Goal: Transaction & Acquisition: Obtain resource

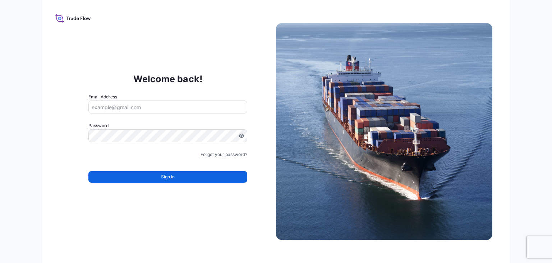
click at [145, 107] on input "Email Address" at bounding box center [167, 106] width 159 height 13
click at [162, 108] on input "Email Address" at bounding box center [167, 106] width 159 height 13
click at [175, 104] on input "Email Address" at bounding box center [167, 106] width 159 height 13
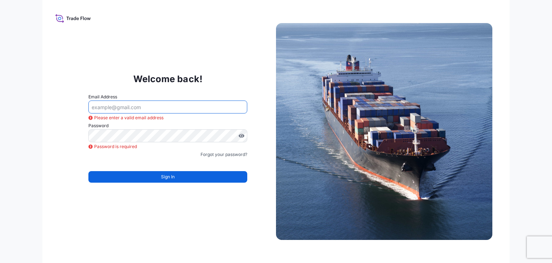
click at [144, 108] on input "Email Address" at bounding box center [167, 106] width 159 height 13
click at [137, 108] on input "marli.torres@gmail.com" at bounding box center [167, 106] width 159 height 13
type input "[EMAIL_ADDRESS][PERSON_NAME][DOMAIN_NAME]"
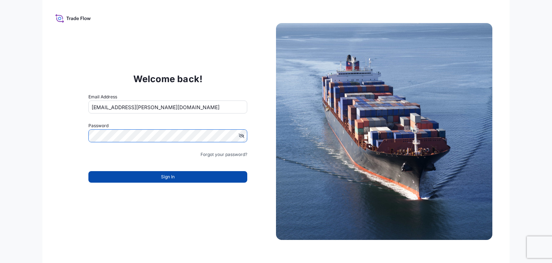
click at [191, 176] on button "Sign In" at bounding box center [167, 177] width 159 height 12
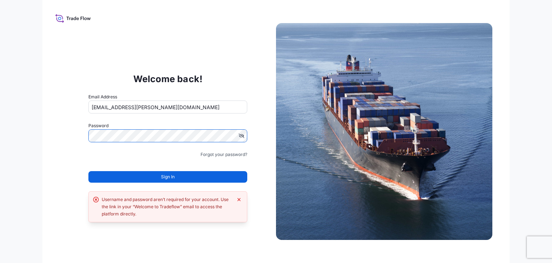
click at [57, 134] on div "Welcome back! Email Address marli.torres@bdpint.com Password Must include: Uppe…" at bounding box center [276, 131] width 468 height 263
click at [191, 177] on button "Sign In" at bounding box center [167, 177] width 159 height 12
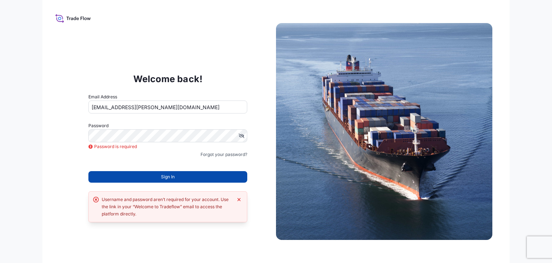
click at [191, 177] on button "Sign In" at bounding box center [167, 177] width 159 height 12
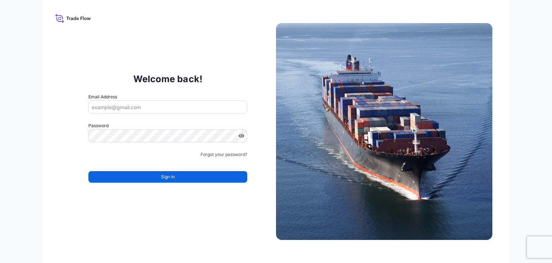
click at [159, 105] on input "Email Address" at bounding box center [167, 106] width 159 height 13
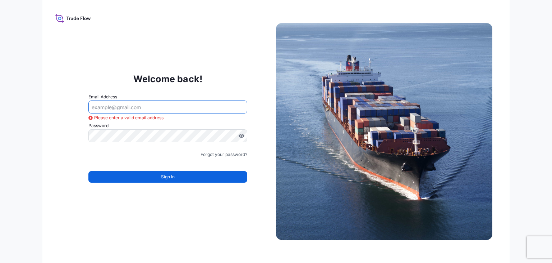
paste input "[EMAIL_ADDRESS][PERSON_NAME][DOMAIN_NAME]"
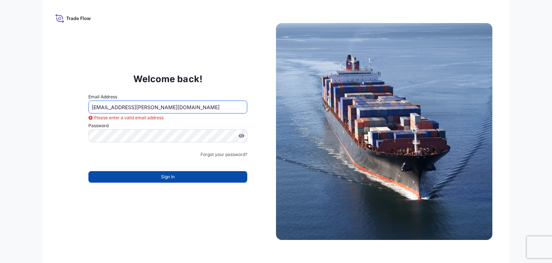
type input "[EMAIL_ADDRESS][PERSON_NAME][DOMAIN_NAME]"
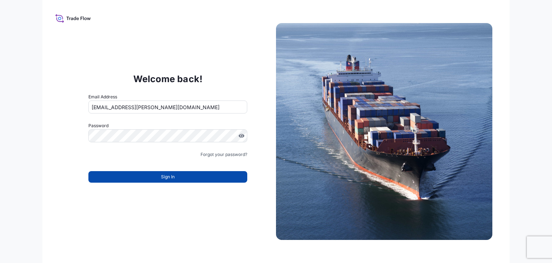
click at [187, 178] on button "Sign In" at bounding box center [167, 177] width 159 height 12
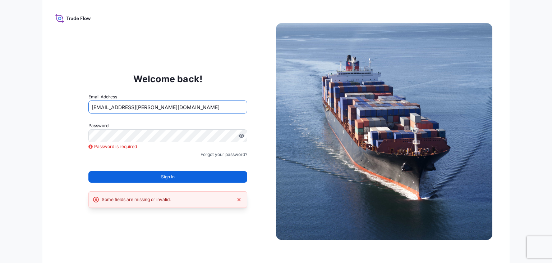
drag, startPoint x: 150, startPoint y: 108, endPoint x: 25, endPoint y: 97, distance: 125.2
click at [25, 97] on div "Welcome back! Email Address marli.torres@bdpint.com Password Password is requir…" at bounding box center [276, 131] width 552 height 263
click at [173, 173] on span "Sign In" at bounding box center [168, 176] width 14 height 7
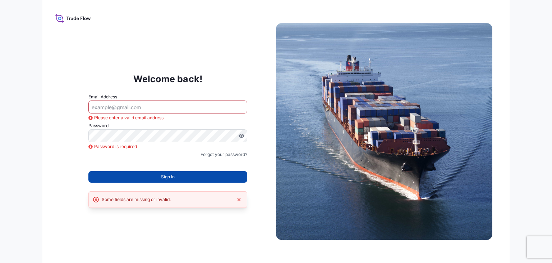
click at [169, 175] on span "Sign In" at bounding box center [168, 176] width 14 height 7
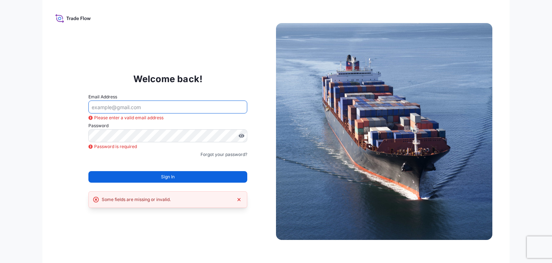
click at [132, 109] on input "Email Address" at bounding box center [167, 106] width 159 height 13
type input "[EMAIL_ADDRESS][PERSON_NAME][DOMAIN_NAME]"
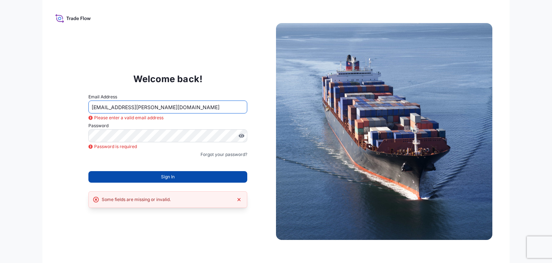
click at [170, 178] on span "Sign In" at bounding box center [168, 176] width 14 height 7
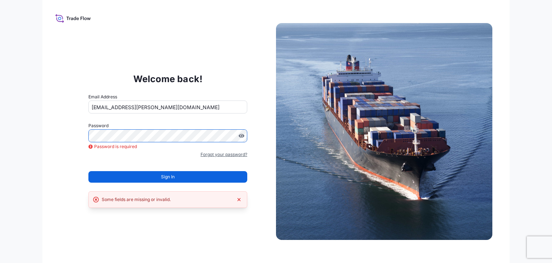
click at [223, 154] on link "Forgot your password?" at bounding box center [224, 154] width 47 height 7
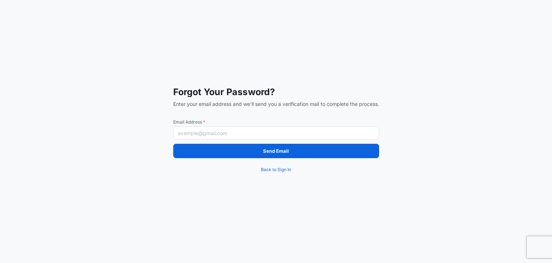
click at [212, 131] on input "Email Address *" at bounding box center [276, 132] width 206 height 13
type input "[EMAIL_ADDRESS][PERSON_NAME][DOMAIN_NAME]"
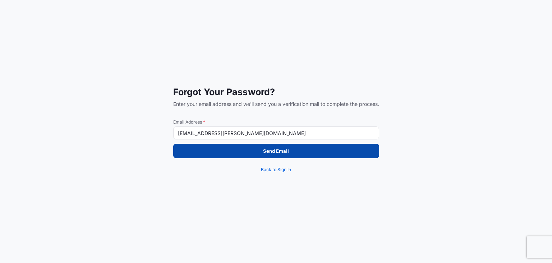
click at [245, 154] on button "Send Email" at bounding box center [276, 150] width 206 height 14
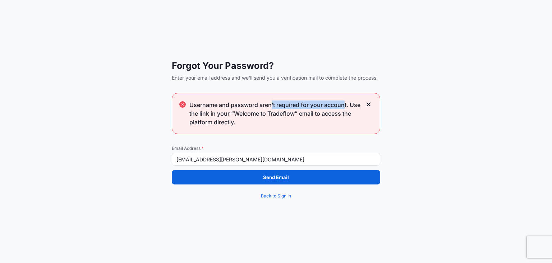
drag, startPoint x: 283, startPoint y: 106, endPoint x: 347, endPoint y: 106, distance: 64.0
click at [346, 106] on span "Username and password aren’t required for your account. Use the link in your “W…" at bounding box center [276, 113] width 173 height 26
drag, startPoint x: 208, startPoint y: 114, endPoint x: 269, endPoint y: 114, distance: 61.1
click at [269, 114] on span "Username and password aren’t required for your account. Use the link in your “W…" at bounding box center [276, 113] width 173 height 26
click at [280, 124] on span "Username and password aren’t required for your account. Use the link in your “W…" at bounding box center [276, 113] width 173 height 26
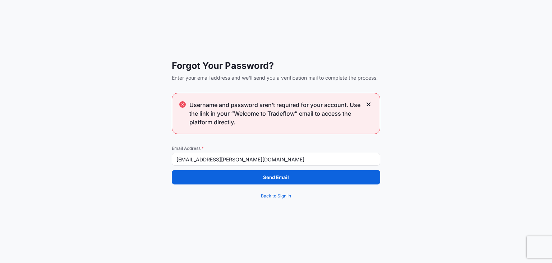
click at [280, 124] on span "Username and password aren’t required for your account. Use the link in your “W…" at bounding box center [276, 113] width 173 height 26
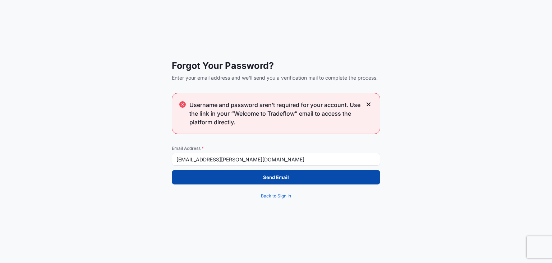
click at [288, 174] on p "Send Email" at bounding box center [276, 176] width 26 height 7
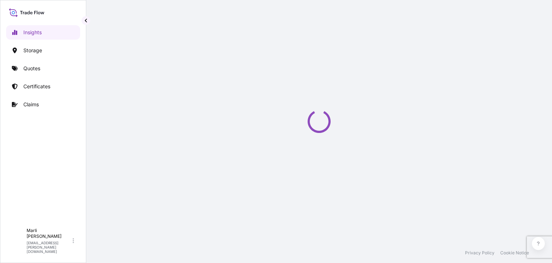
select select "2025"
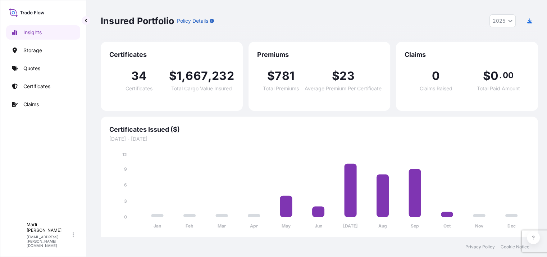
scroll to position [5, 0]
click at [36, 65] on p "Quotes" at bounding box center [31, 68] width 17 height 7
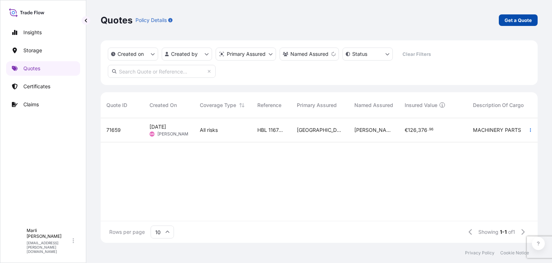
click at [516, 20] on p "Get a Quote" at bounding box center [518, 20] width 27 height 7
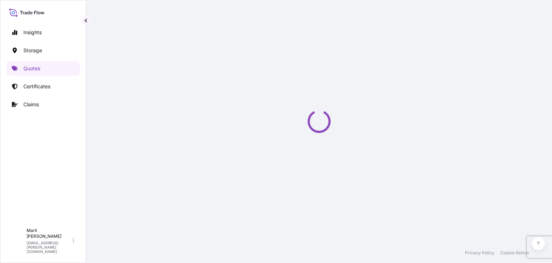
select select "Water"
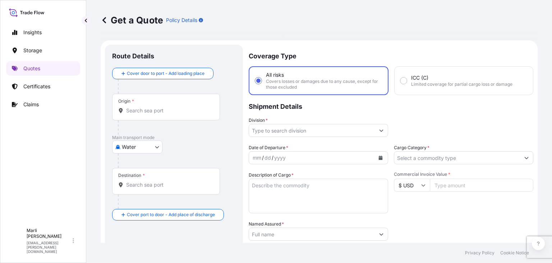
scroll to position [12, 0]
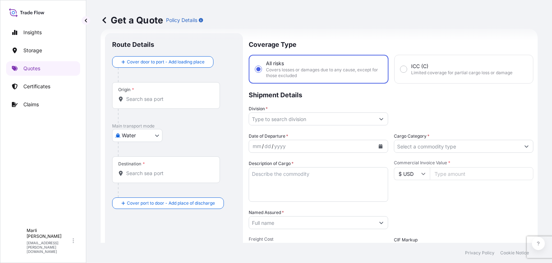
click at [140, 102] on input "Origin *" at bounding box center [168, 98] width 85 height 7
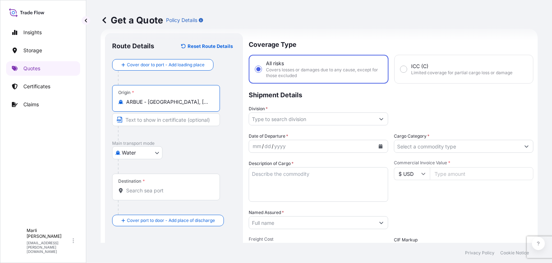
type input "ARBUE - Buenos Aires, Argentina"
click at [141, 185] on div "Destination *" at bounding box center [166, 186] width 108 height 27
click at [141, 187] on input "Destination *" at bounding box center [168, 190] width 85 height 7
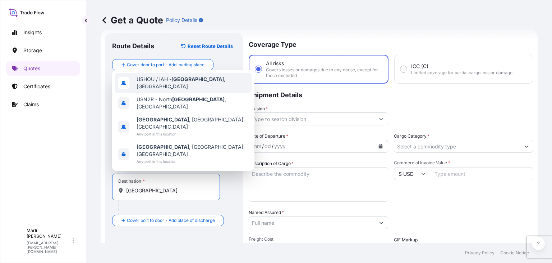
click at [196, 90] on span "USHOU / IAH - Houston , United States" at bounding box center [193, 83] width 112 height 14
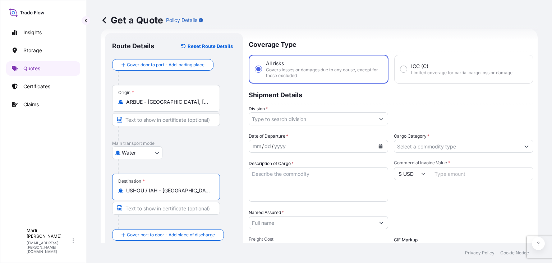
type input "USHOU / IAH - Houston, United States"
click at [305, 119] on input "Division *" at bounding box center [312, 118] width 126 height 13
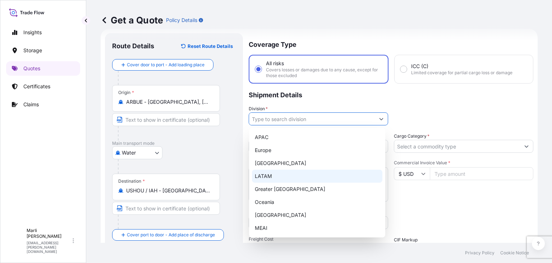
click at [288, 175] on div "LATAM" at bounding box center [317, 175] width 131 height 13
type input "LATAM"
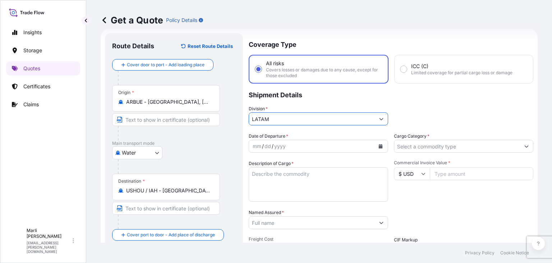
click at [258, 145] on div "mm" at bounding box center [257, 146] width 10 height 9
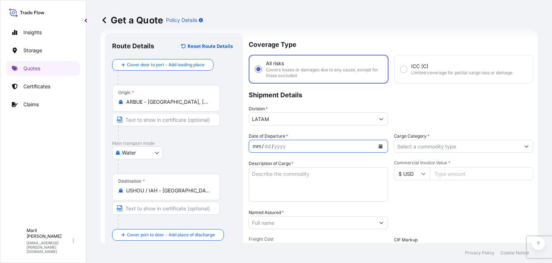
click at [257, 147] on div "mm" at bounding box center [257, 146] width 10 height 9
click at [257, 146] on div "mm" at bounding box center [257, 146] width 10 height 9
click at [265, 146] on div "10 / 1 / yyyy" at bounding box center [312, 146] width 126 height 13
click at [263, 146] on div "1" at bounding box center [263, 146] width 4 height 9
click at [264, 146] on div "/" at bounding box center [265, 146] width 2 height 9
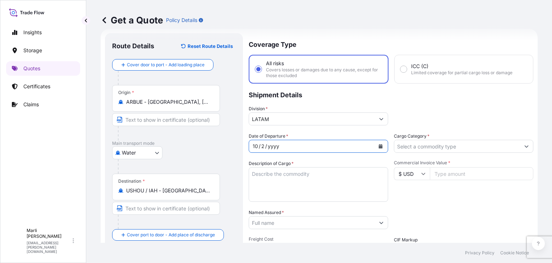
click at [280, 147] on div "10 / 2 / yyyy" at bounding box center [312, 146] width 126 height 13
click at [274, 146] on div "yyyy" at bounding box center [273, 146] width 13 height 9
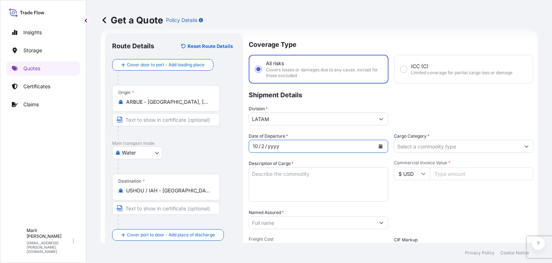
click at [274, 146] on div "yyyy" at bounding box center [273, 146] width 13 height 9
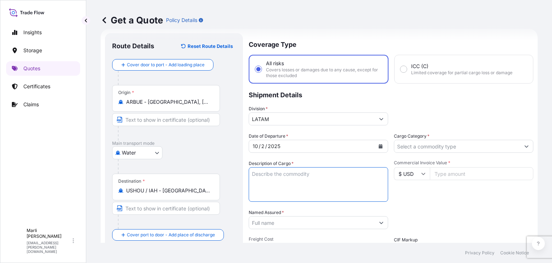
click at [279, 174] on textarea "Description of Cargo *" at bounding box center [319, 184] width 140 height 35
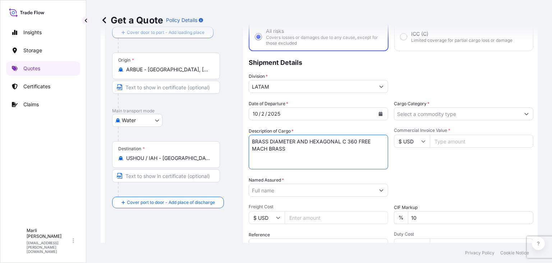
scroll to position [47, 0]
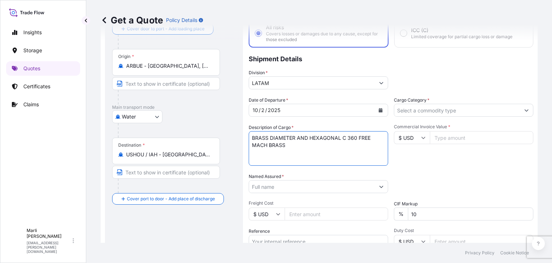
type textarea "BRASS DIAMETER AND HEXAGONAL C 360 FREE MACH BRASS"
click at [463, 110] on input "Cargo Category *" at bounding box center [457, 110] width 126 height 13
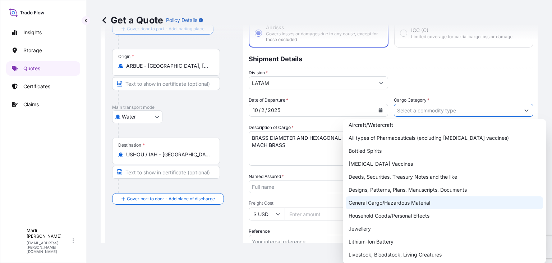
scroll to position [0, 0]
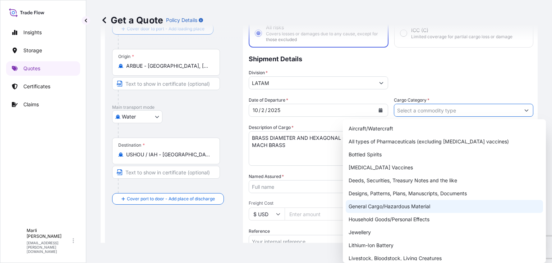
click at [418, 206] on div "General Cargo/Hazardous Material" at bounding box center [444, 206] width 197 height 13
type input "General Cargo/Hazardous Material"
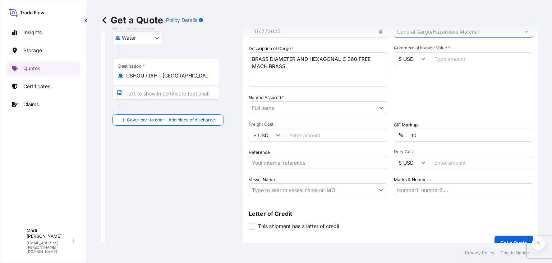
scroll to position [137, 0]
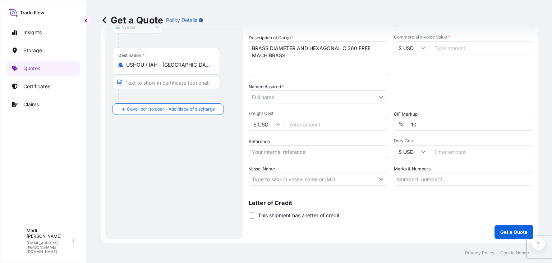
click at [425, 181] on input "Marks & Numbers" at bounding box center [464, 178] width 140 height 13
click at [407, 179] on input "Marks & Numbers" at bounding box center [464, 178] width 140 height 13
drag, startPoint x: 407, startPoint y: 179, endPoint x: 397, endPoint y: 177, distance: 9.8
click at [397, 177] on input "Marks & Numbers" at bounding box center [464, 178] width 140 height 13
paste input ""This clause, commonly required by land carrier, implies that in case of loss, …"
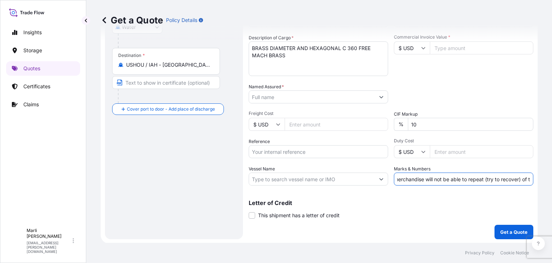
scroll to position [0, 0]
drag, startPoint x: 525, startPoint y: 177, endPoint x: 338, endPoint y: 181, distance: 187.0
click at [338, 181] on div "Date of Departure * 10 / 2 / 2025 Cargo Category * General Cargo/Hazardous Mate…" at bounding box center [391, 96] width 285 height 178
type input ""This clause, commonly required by land carrier, implies that in case of loss, …"
click at [428, 210] on div "Letter of Credit This shipment has a letter of credit Letter of credit * Letter…" at bounding box center [391, 209] width 285 height 19
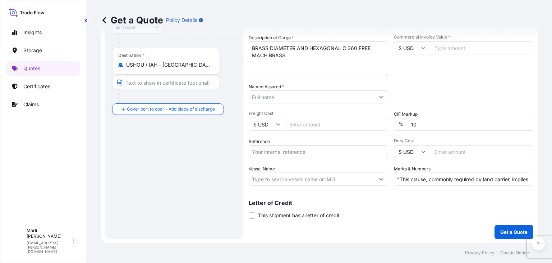
click at [305, 152] on input "Reference" at bounding box center [319, 151] width 140 height 13
click at [291, 179] on input "Vessel Name" at bounding box center [312, 178] width 126 height 13
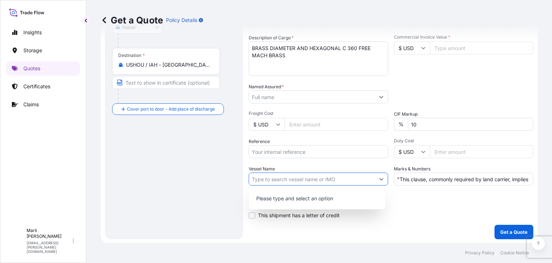
click at [379, 177] on icon "Show suggestions" at bounding box center [381, 179] width 4 height 4
click at [356, 177] on input "Vessel Name" at bounding box center [312, 178] width 126 height 13
click at [433, 222] on div "Coverage Type All risks Covers losses or damages due to any cause, except for t…" at bounding box center [391, 73] width 285 height 331
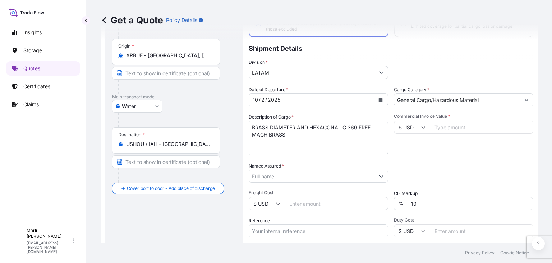
scroll to position [60, 0]
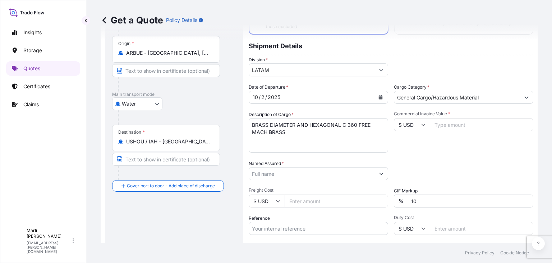
click at [443, 127] on input "Commercial Invoice Value *" at bounding box center [482, 124] width 104 height 13
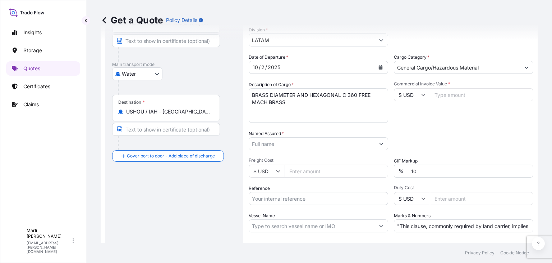
scroll to position [65, 0]
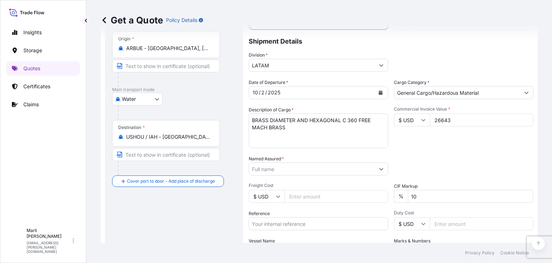
type input "266431"
type input "266431.83"
click at [457, 151] on div "Date of Departure * 10 / 2 / 2025 Cargo Category * General Cargo/Hazardous Mate…" at bounding box center [391, 168] width 285 height 178
click at [424, 193] on input "10" at bounding box center [470, 196] width 125 height 13
type input "1"
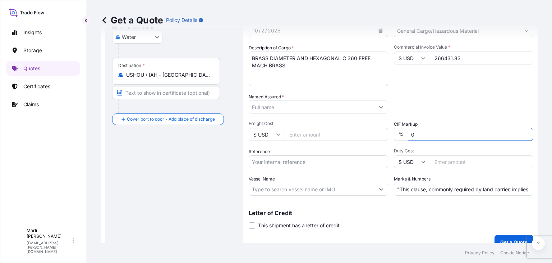
scroll to position [137, 0]
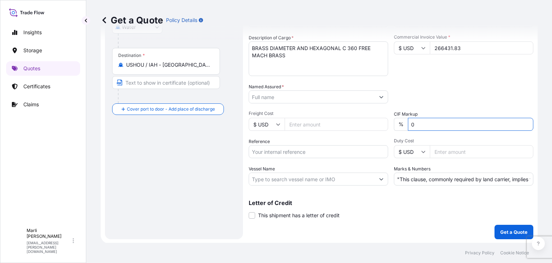
type input "0"
click at [306, 150] on input "Reference" at bounding box center [319, 151] width 140 height 13
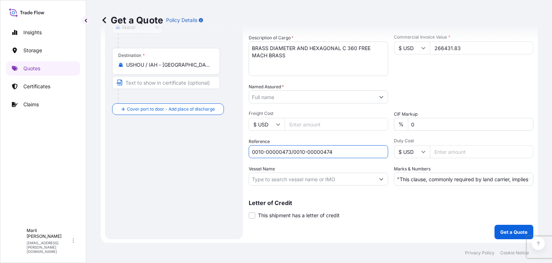
type input "0010-00000473/0010-00000474"
click at [337, 179] on input "Vessel Name" at bounding box center [312, 178] width 126 height 13
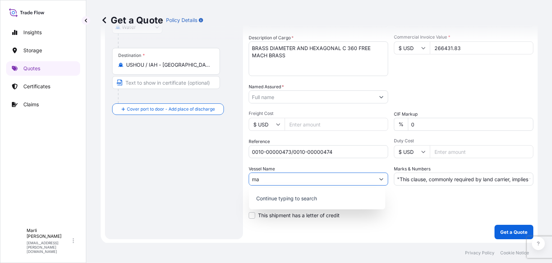
type input "m"
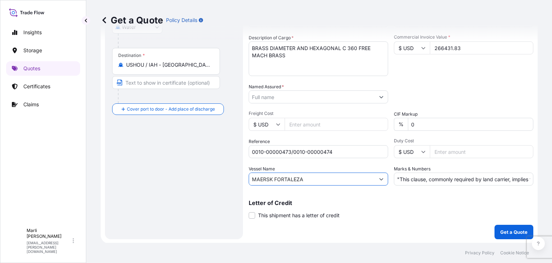
click at [318, 181] on input "MAERSK FORTALEZA" at bounding box center [312, 178] width 126 height 13
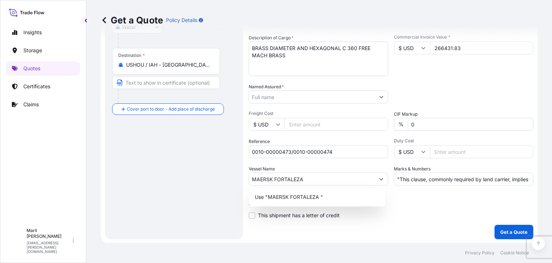
click at [388, 220] on div "Coverage Type All risks Covers losses or damages due to any cause, except for t…" at bounding box center [391, 73] width 285 height 331
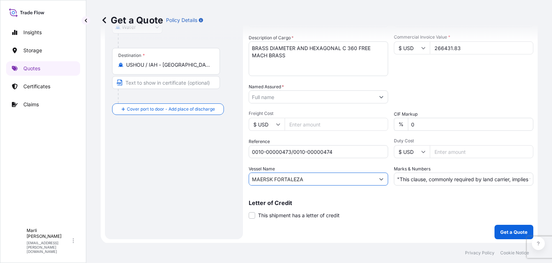
click at [318, 179] on input "MAERSK FORTALEZA" at bounding box center [312, 178] width 126 height 13
click at [380, 179] on icon "Show suggestions" at bounding box center [382, 179] width 4 height 2
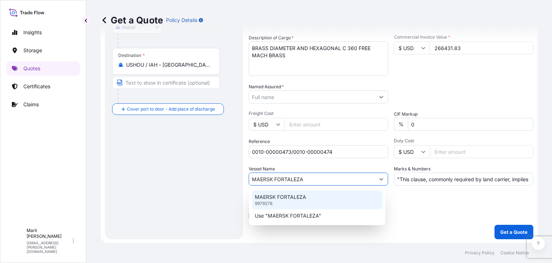
click at [315, 199] on div "MAERSK FORTALEZA 9979278" at bounding box center [317, 199] width 131 height 19
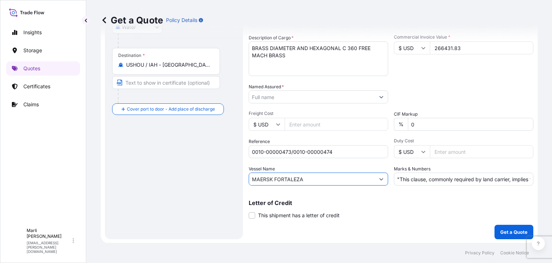
type input "MAERSK FORTALEZA"
drag, startPoint x: 309, startPoint y: 181, endPoint x: 251, endPoint y: 178, distance: 58.3
click at [251, 178] on input "MAERSK FORTALEZA" at bounding box center [312, 178] width 126 height 13
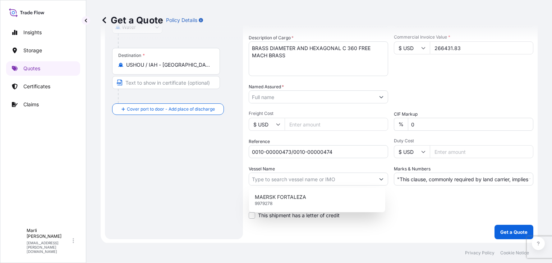
click at [211, 192] on div "Route Details Reset Route Details Cover door to port - Add loading place Place …" at bounding box center [174, 73] width 124 height 317
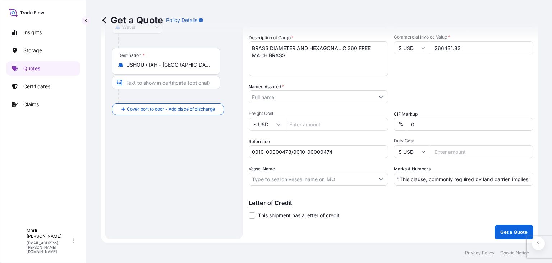
click at [280, 94] on input "Named Assured *" at bounding box center [312, 96] width 126 height 13
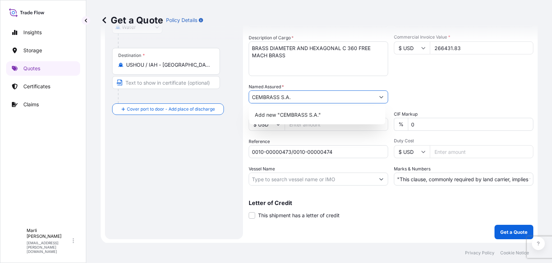
type input "CEMBRASS S.A."
click at [410, 90] on div "Packing Category Type to search a container mode Please select a primary mode o…" at bounding box center [464, 93] width 140 height 20
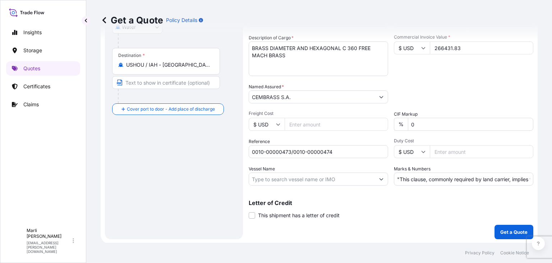
click at [350, 100] on input "CEMBRASS S.A." at bounding box center [312, 96] width 126 height 13
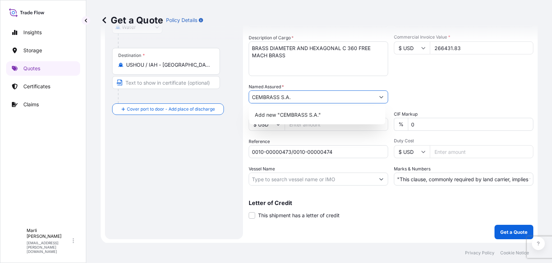
click at [380, 96] on icon "Show suggestions" at bounding box center [382, 97] width 4 height 2
click at [291, 95] on input "CEMBRASS S.A." at bounding box center [312, 96] width 126 height 13
drag, startPoint x: 306, startPoint y: 96, endPoint x: 253, endPoint y: 99, distance: 53.7
click at [253, 99] on input "CEMBRASS S.A." at bounding box center [312, 96] width 126 height 13
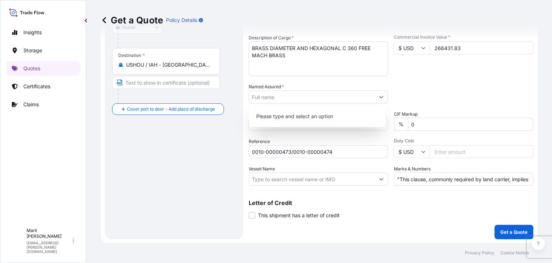
drag, startPoint x: 422, startPoint y: 87, endPoint x: 406, endPoint y: 94, distance: 17.4
click at [422, 87] on div "Packing Category Type to search a container mode Please select a primary mode o…" at bounding box center [464, 93] width 140 height 20
click at [380, 97] on icon "Show suggestions" at bounding box center [381, 97] width 4 height 4
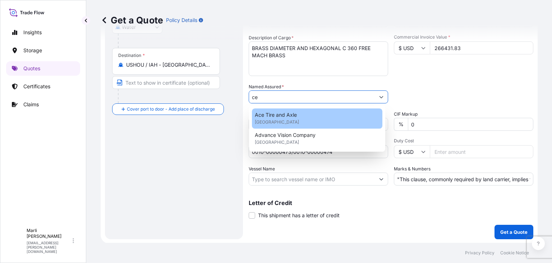
type input "c"
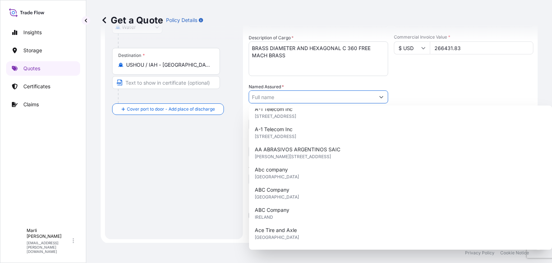
scroll to position [0, 0]
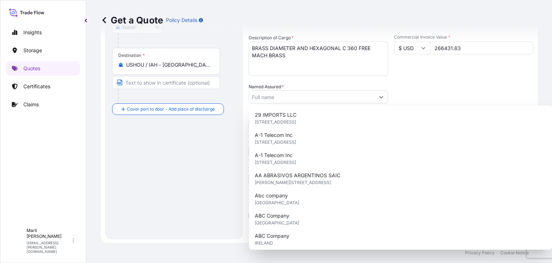
click at [184, 174] on div "Route Details Reset Route Details Cover door to port - Add loading place Place …" at bounding box center [174, 73] width 124 height 317
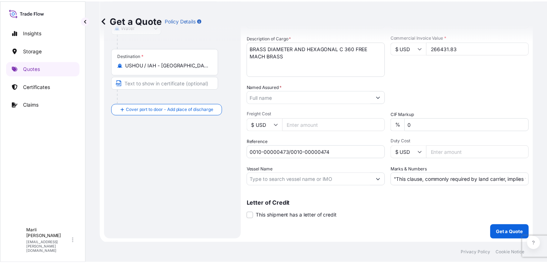
scroll to position [101, 0]
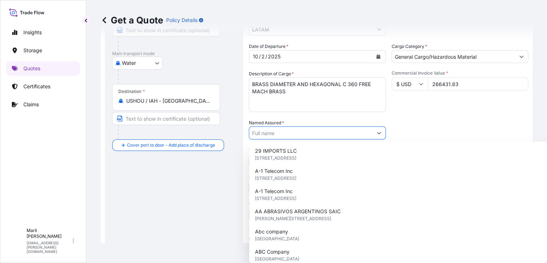
click at [274, 132] on input "Named Assured *" at bounding box center [310, 132] width 123 height 13
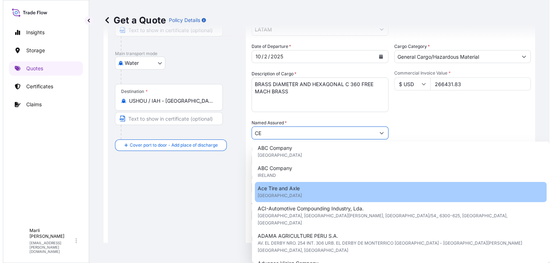
scroll to position [0, 0]
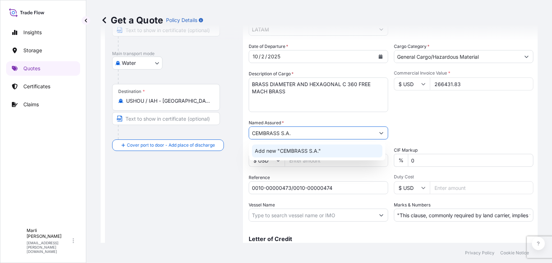
click at [266, 150] on span "Add new "CEMBRASS S.A."" at bounding box center [288, 150] width 66 height 7
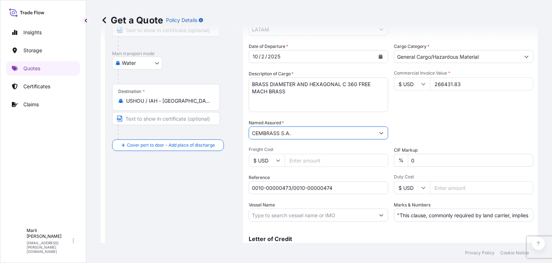
scroll to position [137, 0]
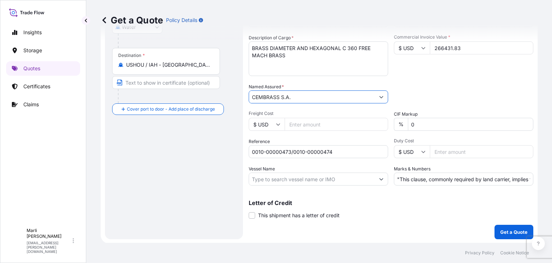
click at [355, 97] on input "CEMBRASS S.A." at bounding box center [312, 96] width 126 height 13
click at [380, 96] on icon "Show suggestions" at bounding box center [382, 97] width 4 height 2
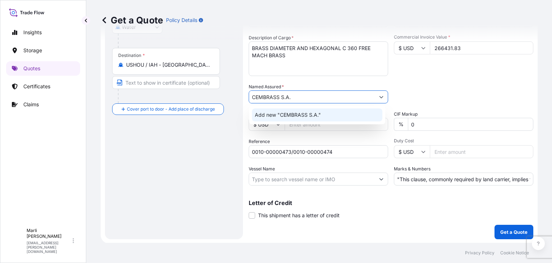
click at [263, 114] on span "Add new "CEMBRASS S.A."" at bounding box center [288, 114] width 66 height 7
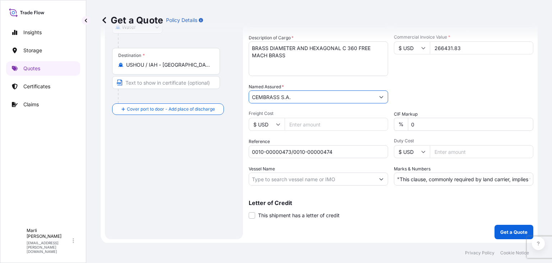
type input "CEMBRASS S.A."
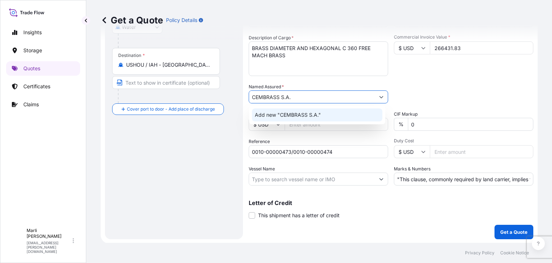
click at [261, 113] on span "Add new "CEMBRASS S.A."" at bounding box center [288, 114] width 66 height 7
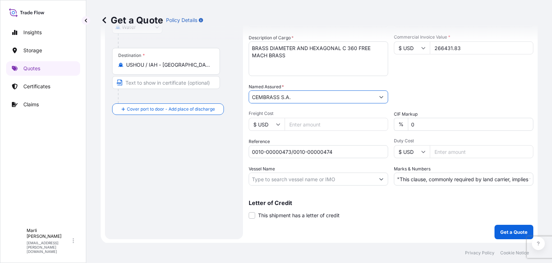
click at [177, 193] on div "Route Details Reset Route Details Cover door to port - Add loading place Place …" at bounding box center [174, 73] width 124 height 317
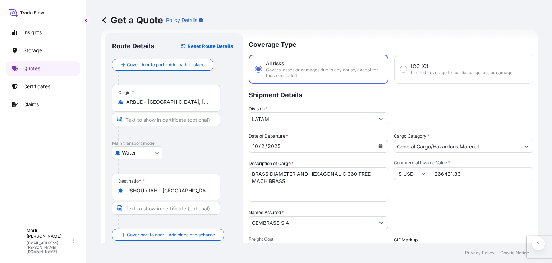
scroll to position [0, 0]
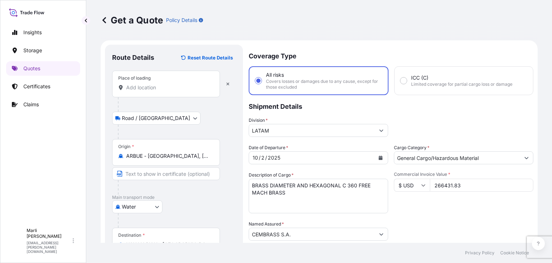
click at [146, 90] on input "Place of loading" at bounding box center [168, 87] width 85 height 7
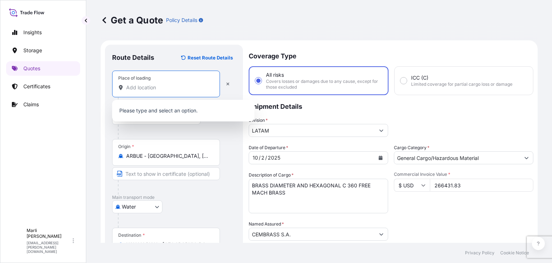
paste input "Brasil 2278 (1667)Tortuguitas - Argentina"
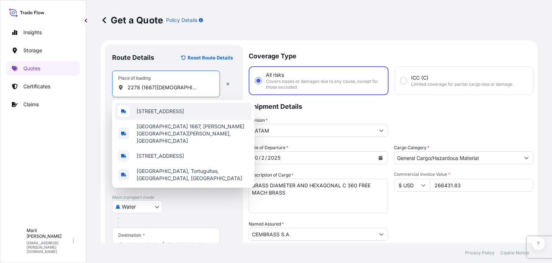
click at [184, 111] on span "Brasil 2278, Tortuguitas, Buenos Aires Province, Argentina" at bounding box center [160, 111] width 47 height 7
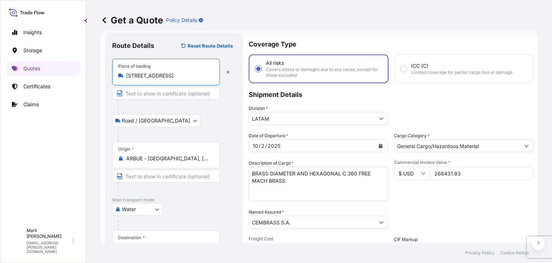
scroll to position [0, 0]
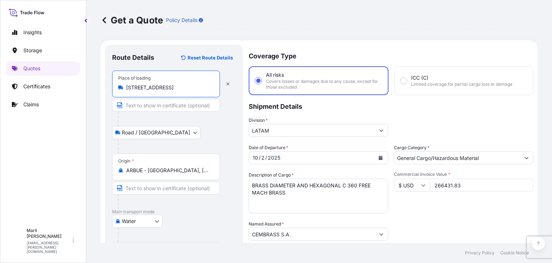
type input "Brasil 2278, Tortuguitas, Buenos Aires Province, Argentina"
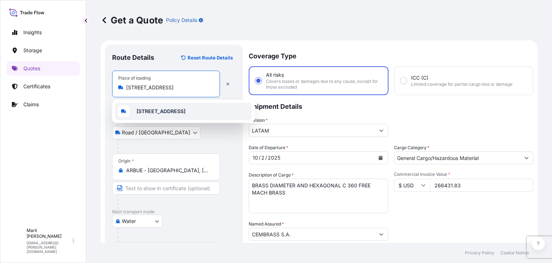
click at [166, 113] on b "Brasil 2278, Tortuguitas, Buenos Aires Province, Argentina" at bounding box center [161, 111] width 49 height 6
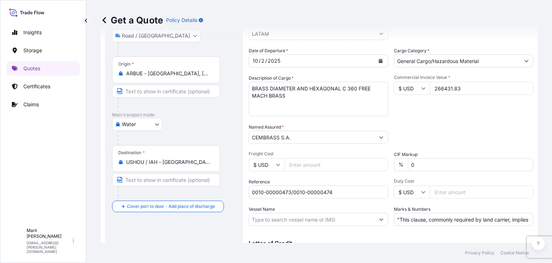
scroll to position [108, 0]
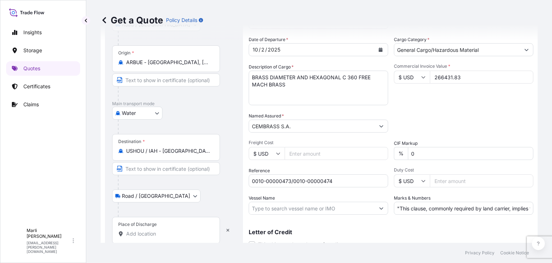
click at [140, 234] on input "Place of Discharge" at bounding box center [168, 233] width 85 height 7
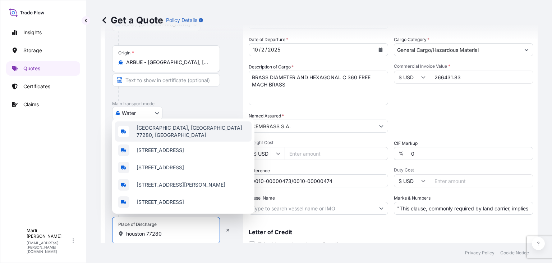
click at [181, 133] on div "Houston, TX 77280, USA" at bounding box center [183, 131] width 137 height 20
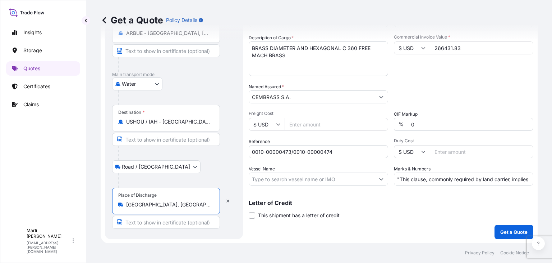
scroll to position [65, 0]
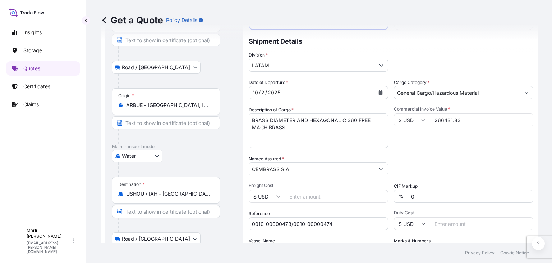
type input "Houston, TX 77280, USA"
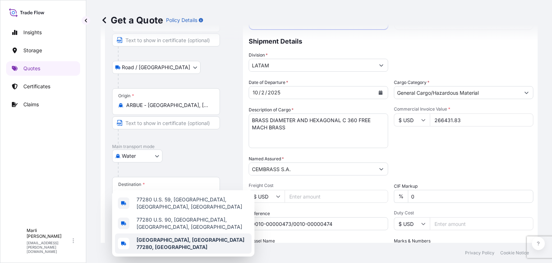
click at [158, 247] on span "Houston, TX 77280, USA" at bounding box center [193, 243] width 112 height 14
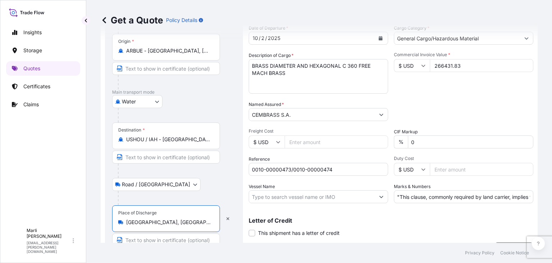
scroll to position [137, 0]
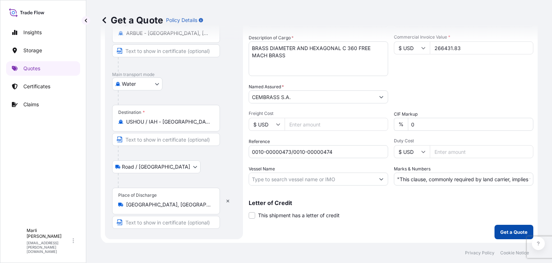
click at [501, 231] on p "Get a Quote" at bounding box center [514, 231] width 27 height 7
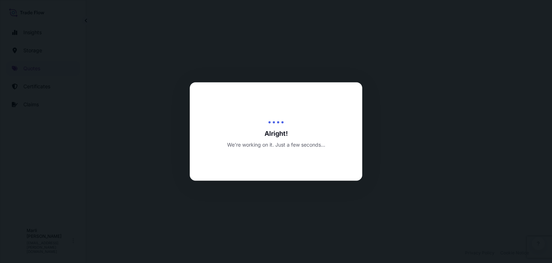
select select "Road / [GEOGRAPHIC_DATA]"
select select "Water"
select select "Road / [GEOGRAPHIC_DATA]"
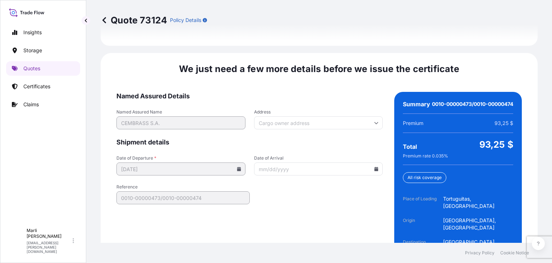
scroll to position [1149, 0]
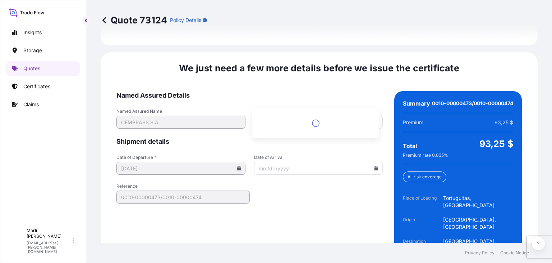
click at [271, 115] on input "Address" at bounding box center [318, 121] width 129 height 13
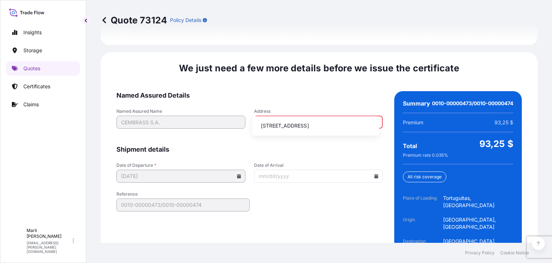
click at [303, 130] on li "Brasil 2278, Tortuguitas, Buenos Aires Province, Argentina" at bounding box center [316, 126] width 122 height 14
type input "Brasil 2278, B1667HEX Tortuguitas, Provincia de Buenos Aires, Argentina"
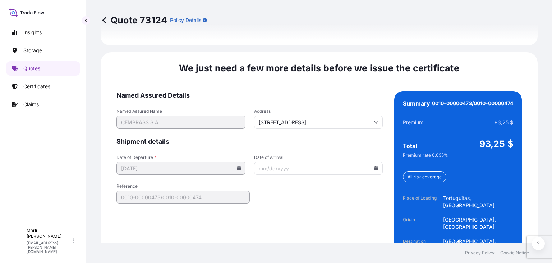
click at [237, 166] on icon at bounding box center [239, 168] width 4 height 4
click at [293, 161] on input "Date of Arrival" at bounding box center [318, 167] width 129 height 13
click at [375, 166] on icon at bounding box center [377, 168] width 4 height 4
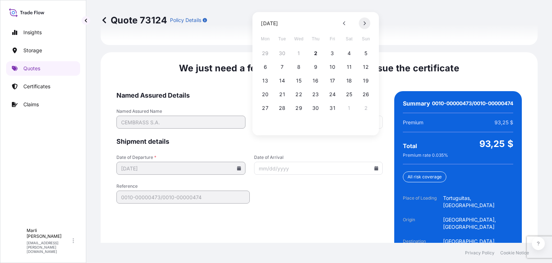
click at [365, 23] on icon at bounding box center [365, 23] width 3 height 4
click at [315, 94] on button "20" at bounding box center [316, 94] width 12 height 12
type input "[DATE]"
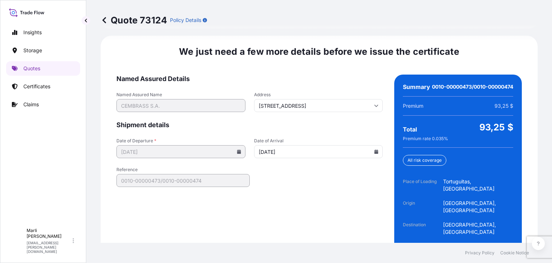
scroll to position [1174, 0]
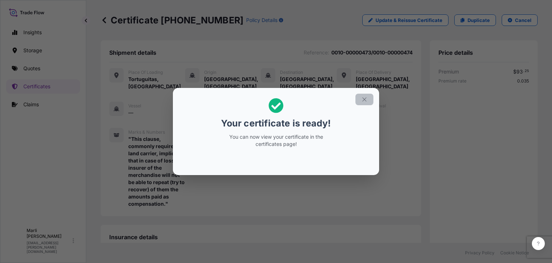
click at [368, 99] on icon "button" at bounding box center [364, 99] width 6 height 6
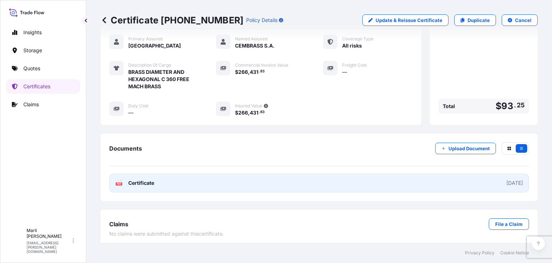
scroll to position [218, 0]
click at [294, 182] on link "PDF Certificate 2025-10-02" at bounding box center [319, 182] width 420 height 19
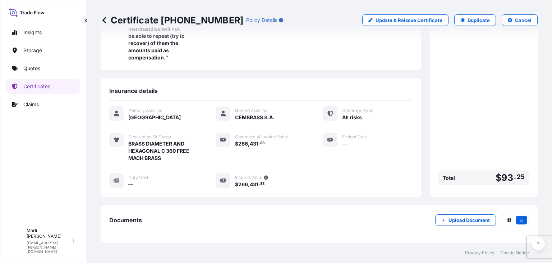
scroll to position [0, 0]
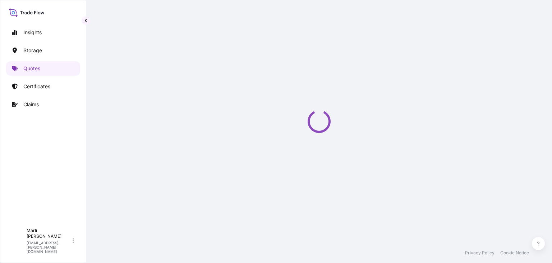
select select "Water"
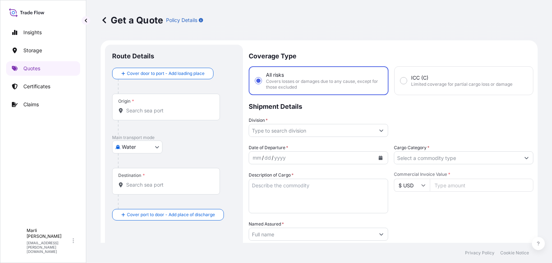
scroll to position [12, 0]
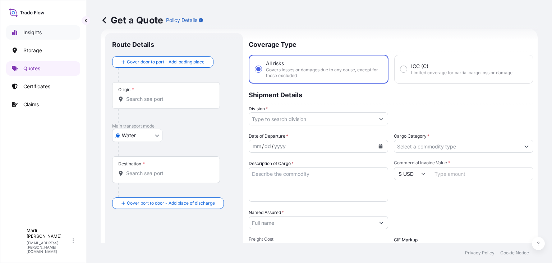
click at [35, 30] on p "Insights" at bounding box center [32, 32] width 18 height 7
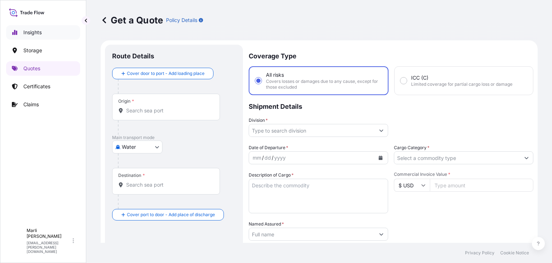
select select "2025"
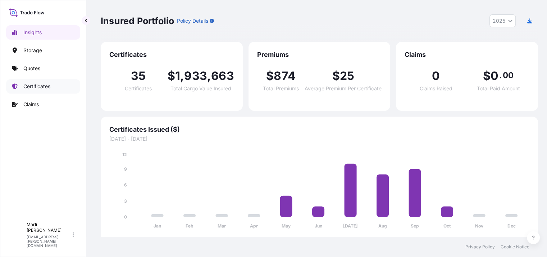
click at [58, 84] on link "Certificates" at bounding box center [43, 86] width 74 height 14
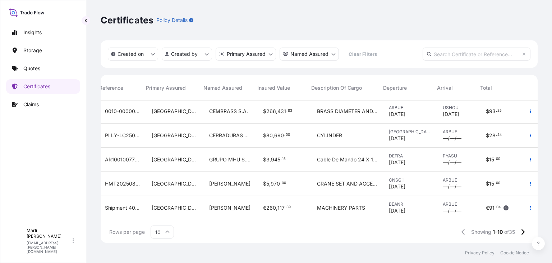
scroll to position [0, 183]
